Goal: Find specific page/section: Find specific page/section

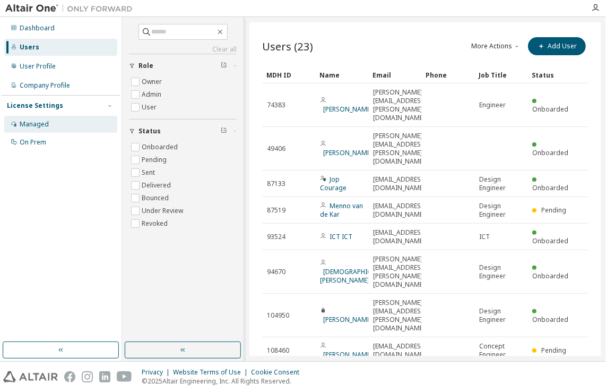
click at [55, 127] on div "Managed" at bounding box center [60, 124] width 113 height 17
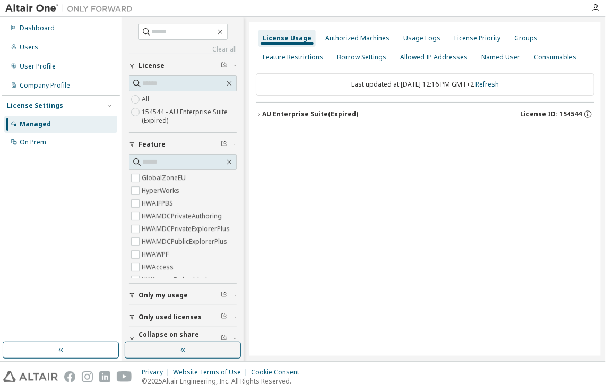
click at [263, 114] on div "AU Enterprise Suite (Expired)" at bounding box center [310, 114] width 96 height 8
